Goal: Information Seeking & Learning: Compare options

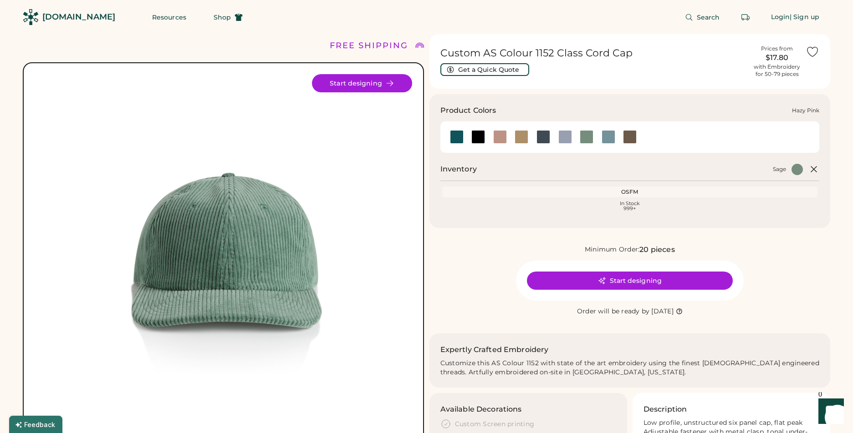
click at [502, 137] on div at bounding box center [500, 137] width 14 height 14
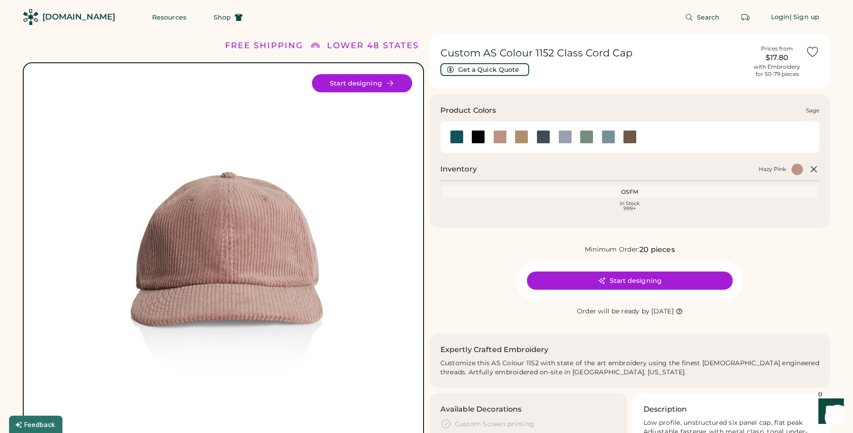
click at [584, 136] on div at bounding box center [586, 137] width 14 height 14
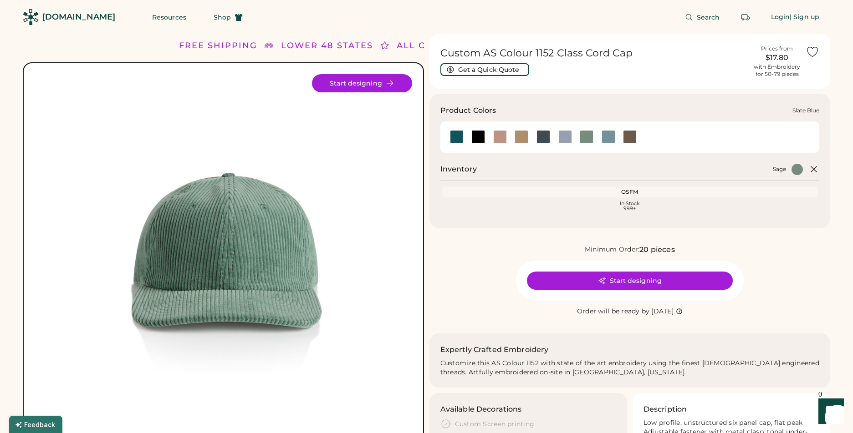
click at [608, 136] on div at bounding box center [608, 137] width 14 height 14
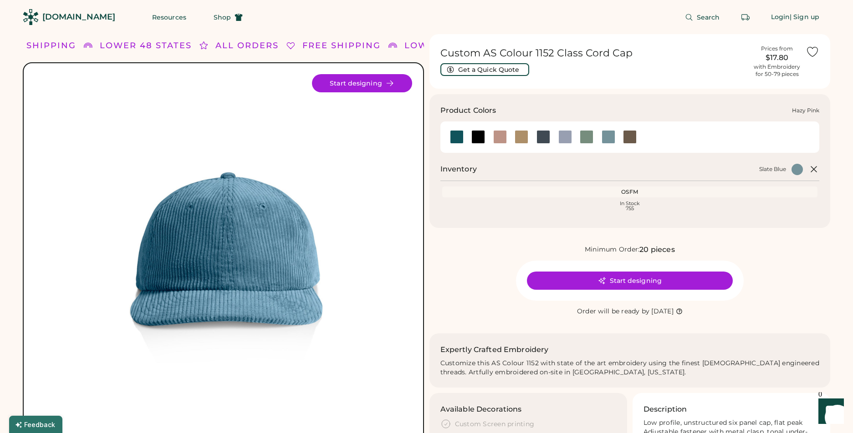
click at [497, 135] on div at bounding box center [500, 137] width 14 height 14
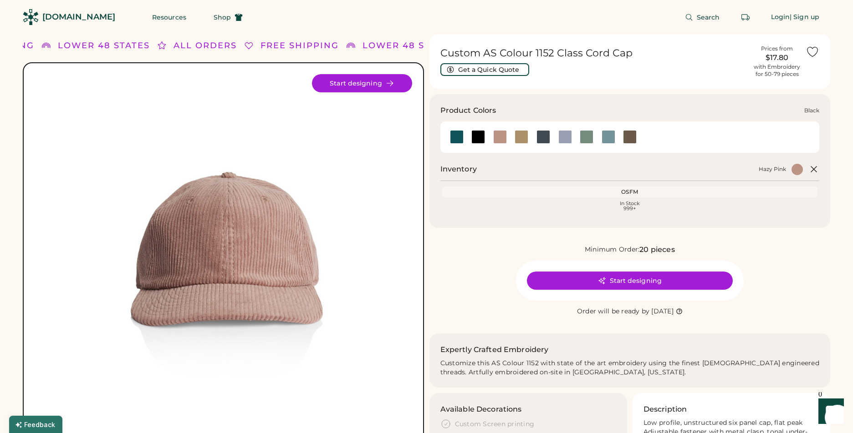
click at [478, 136] on div at bounding box center [478, 137] width 14 height 14
click at [459, 136] on div at bounding box center [457, 137] width 14 height 14
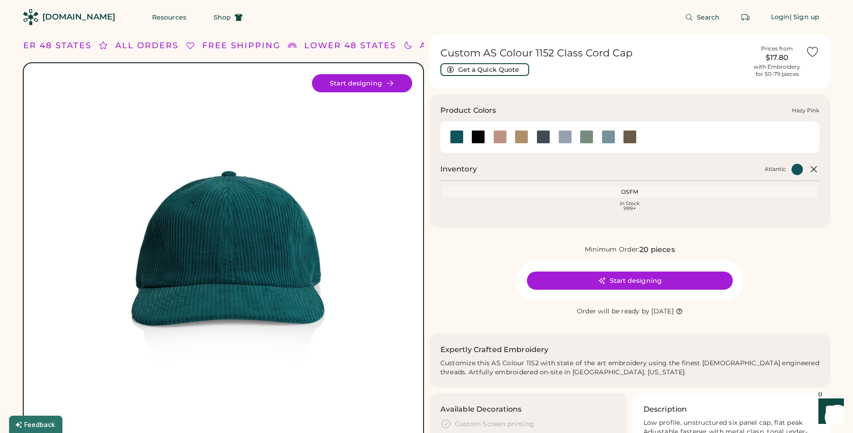
click at [498, 136] on div at bounding box center [500, 137] width 14 height 14
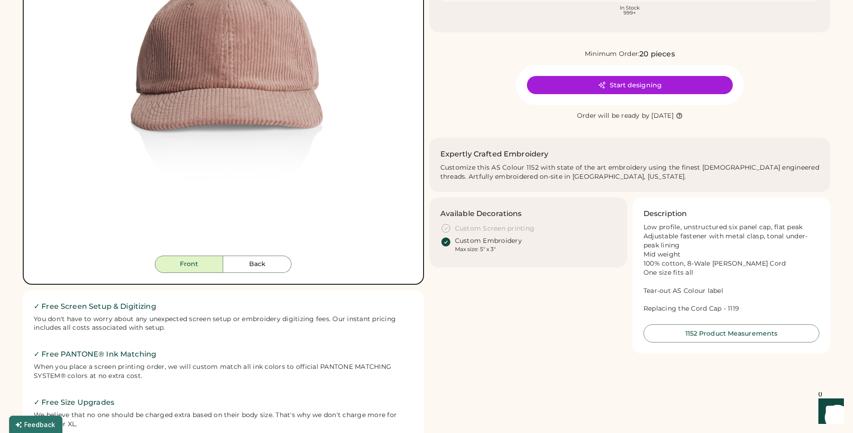
scroll to position [197, 0]
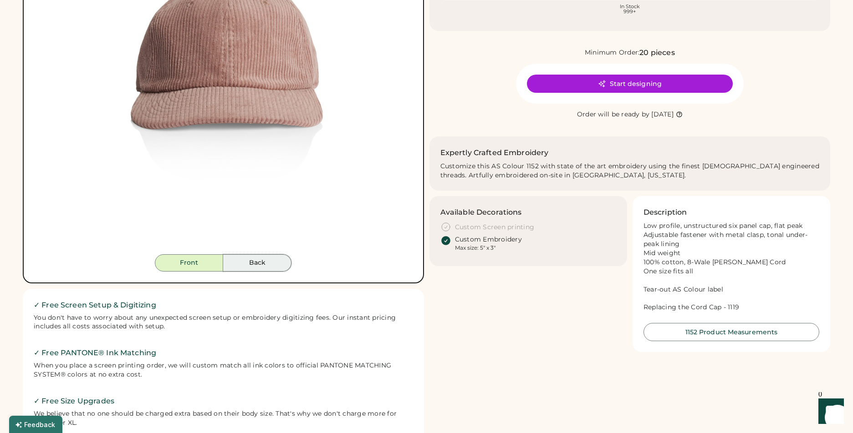
click at [259, 259] on button "Back" at bounding box center [257, 262] width 68 height 17
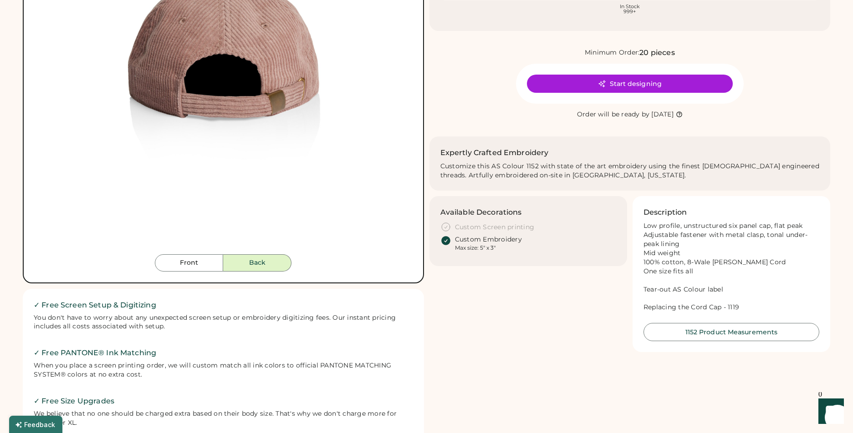
scroll to position [142, 0]
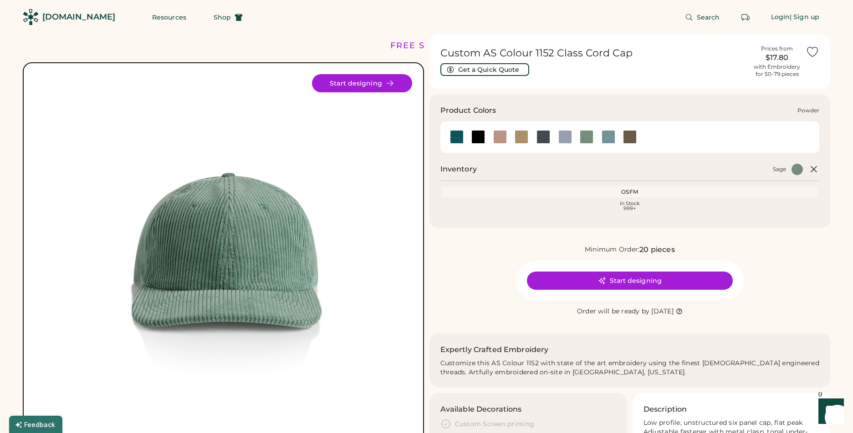
click at [563, 138] on div at bounding box center [565, 137] width 14 height 14
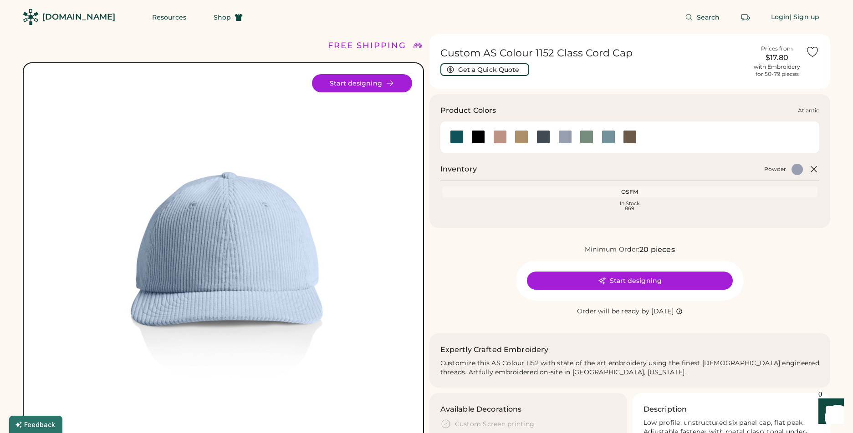
click at [454, 137] on div at bounding box center [457, 137] width 14 height 14
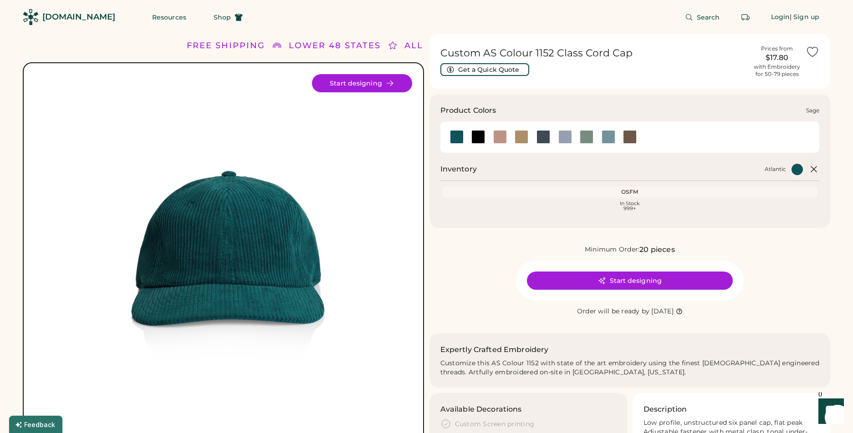
scroll to position [1, 0]
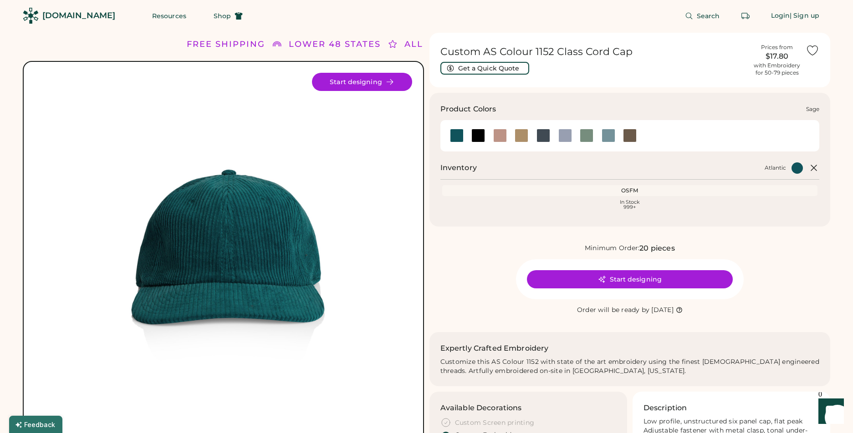
click at [585, 137] on div at bounding box center [586, 136] width 14 height 14
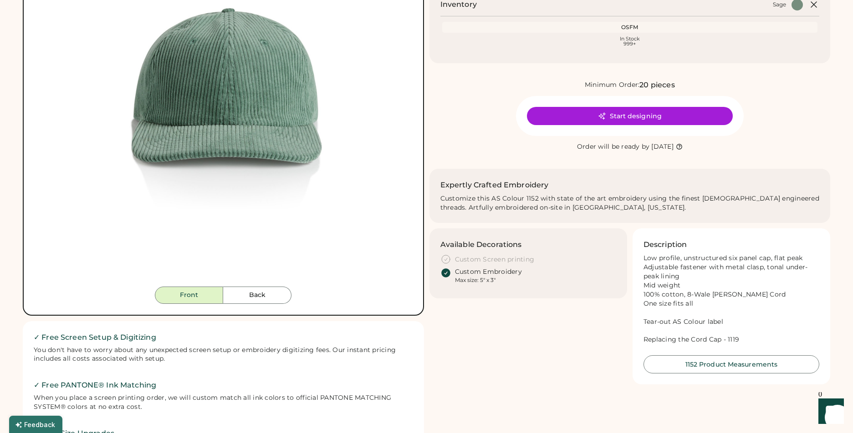
scroll to position [173, 0]
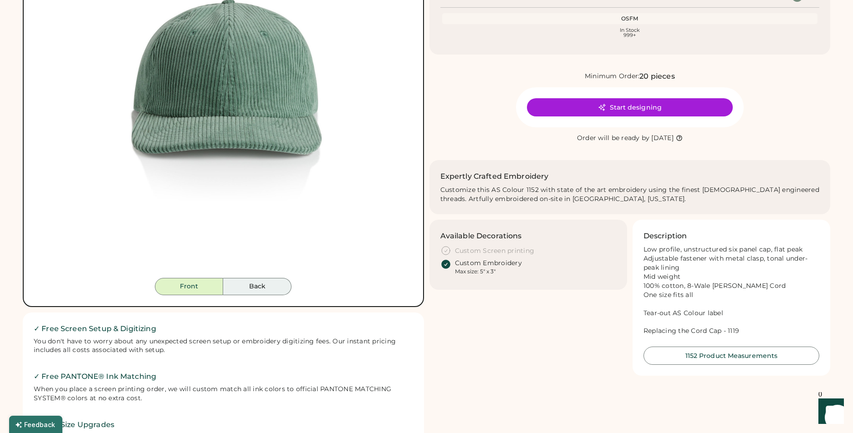
click at [259, 284] on button "Back" at bounding box center [257, 286] width 68 height 17
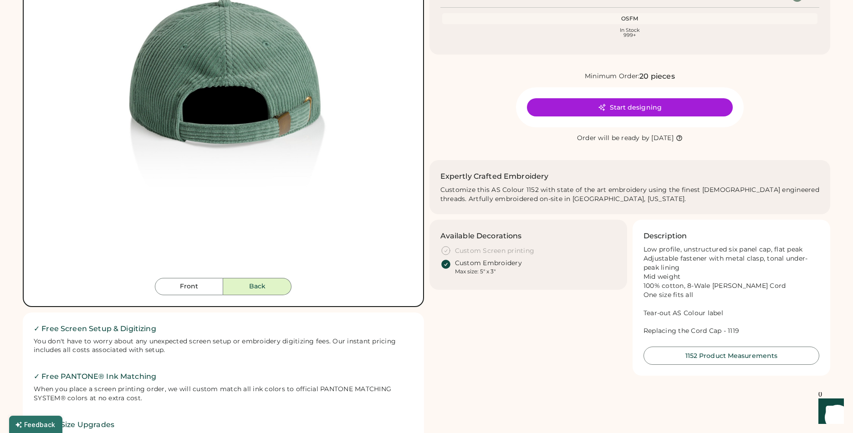
click at [258, 288] on button "Back" at bounding box center [257, 286] width 68 height 17
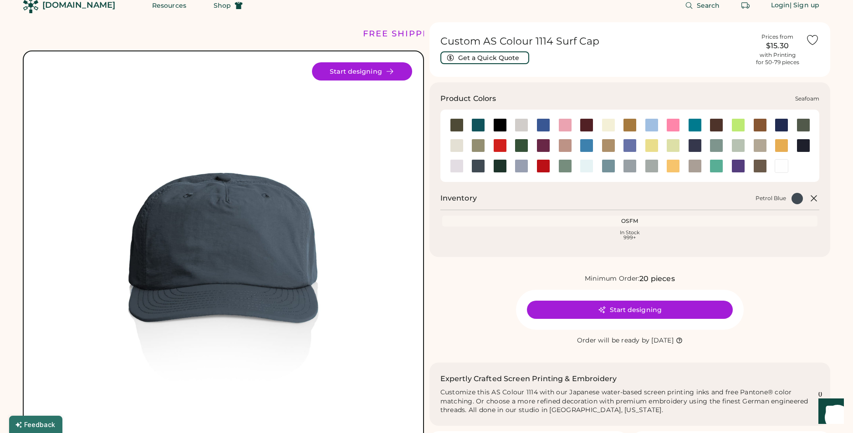
scroll to position [14, 0]
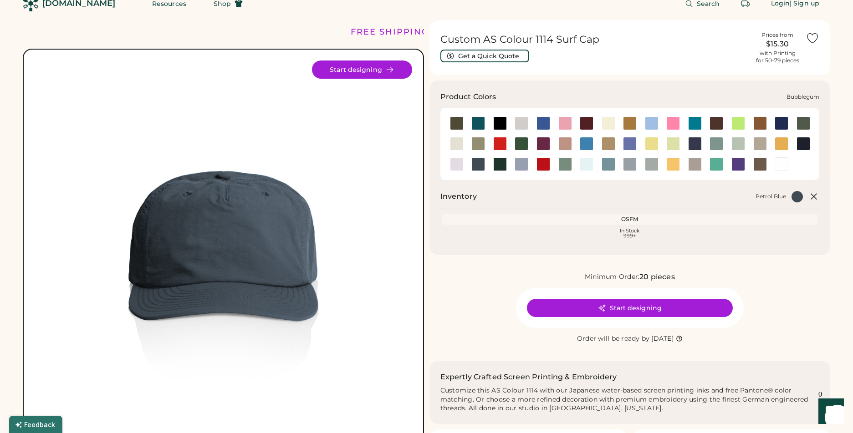
click at [564, 121] on div at bounding box center [565, 124] width 14 height 14
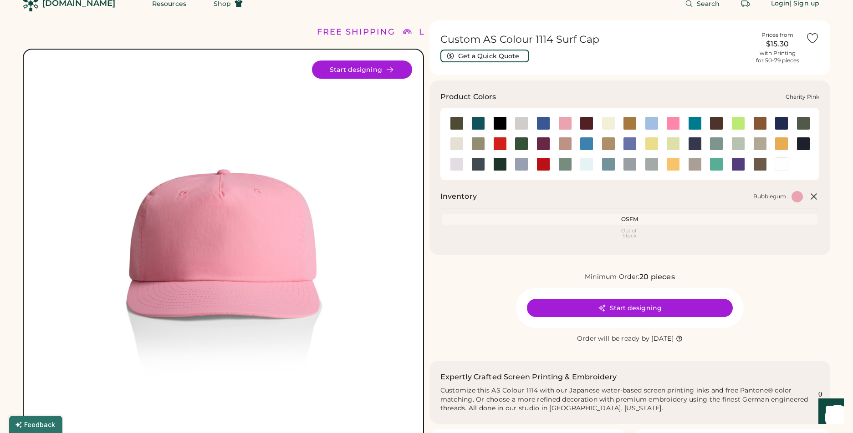
click at [676, 119] on div at bounding box center [673, 124] width 14 height 14
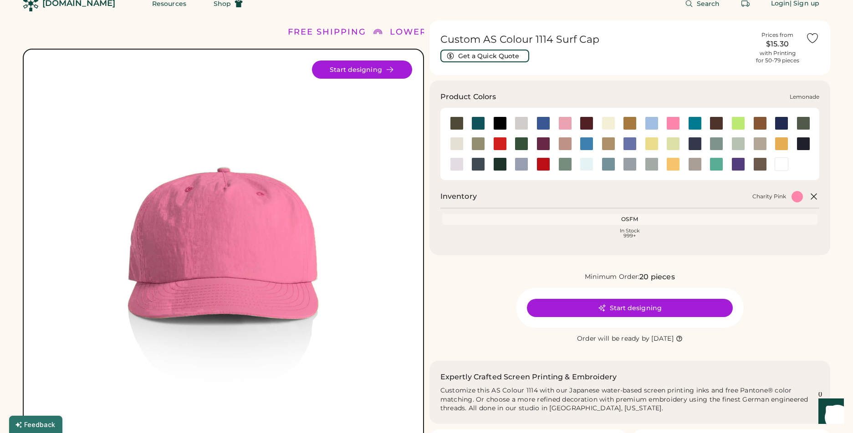
click at [645, 144] on div at bounding box center [652, 144] width 14 height 14
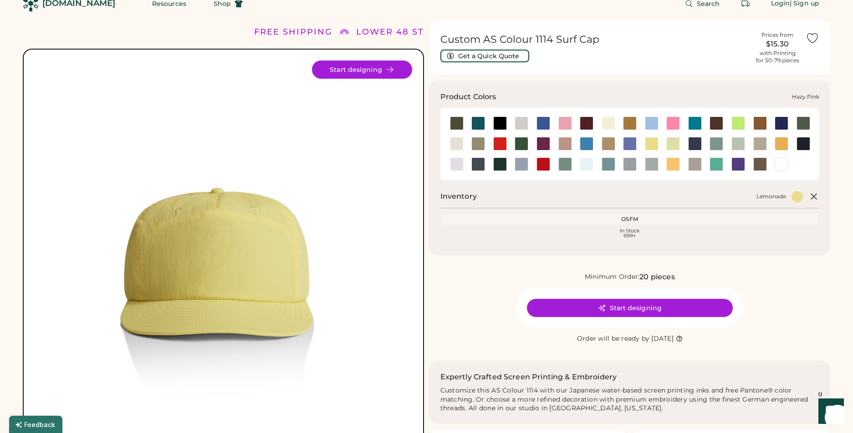
click at [563, 141] on div at bounding box center [565, 144] width 14 height 14
